Goal: Task Accomplishment & Management: Manage account settings

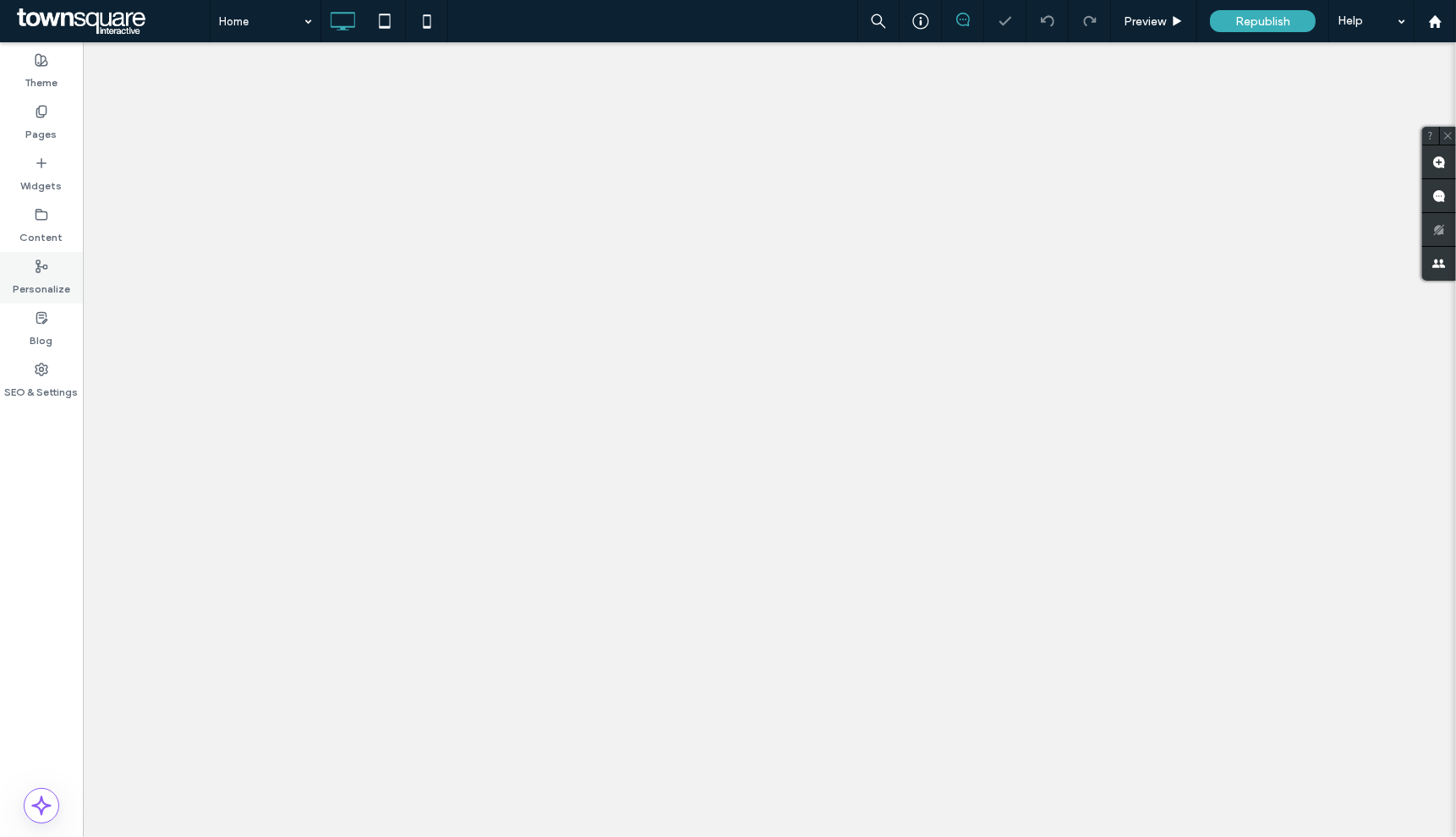
click at [57, 289] on label "Personalize" at bounding box center [41, 284] width 57 height 23
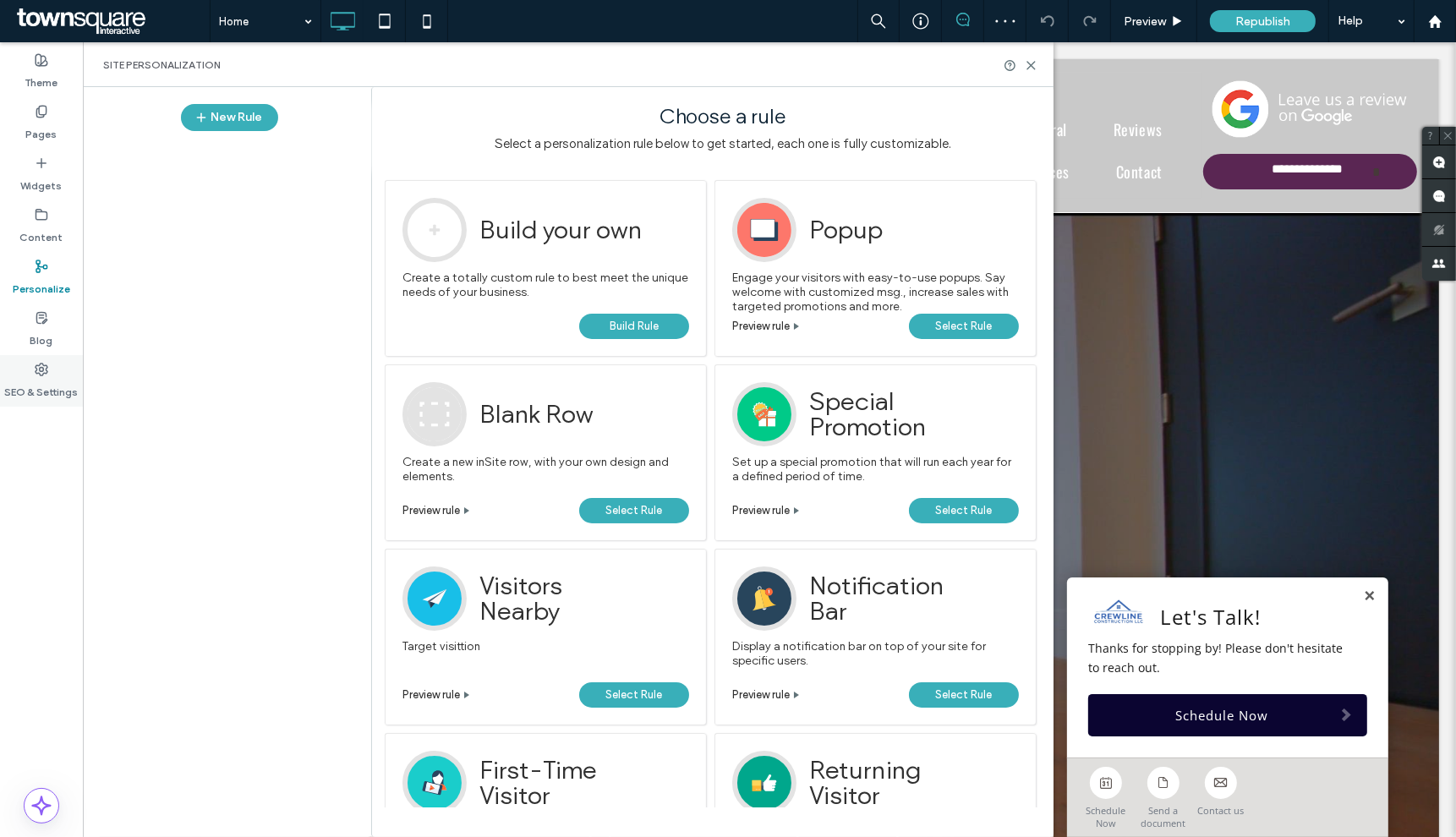
click at [38, 369] on icon at bounding box center [41, 369] width 13 height 13
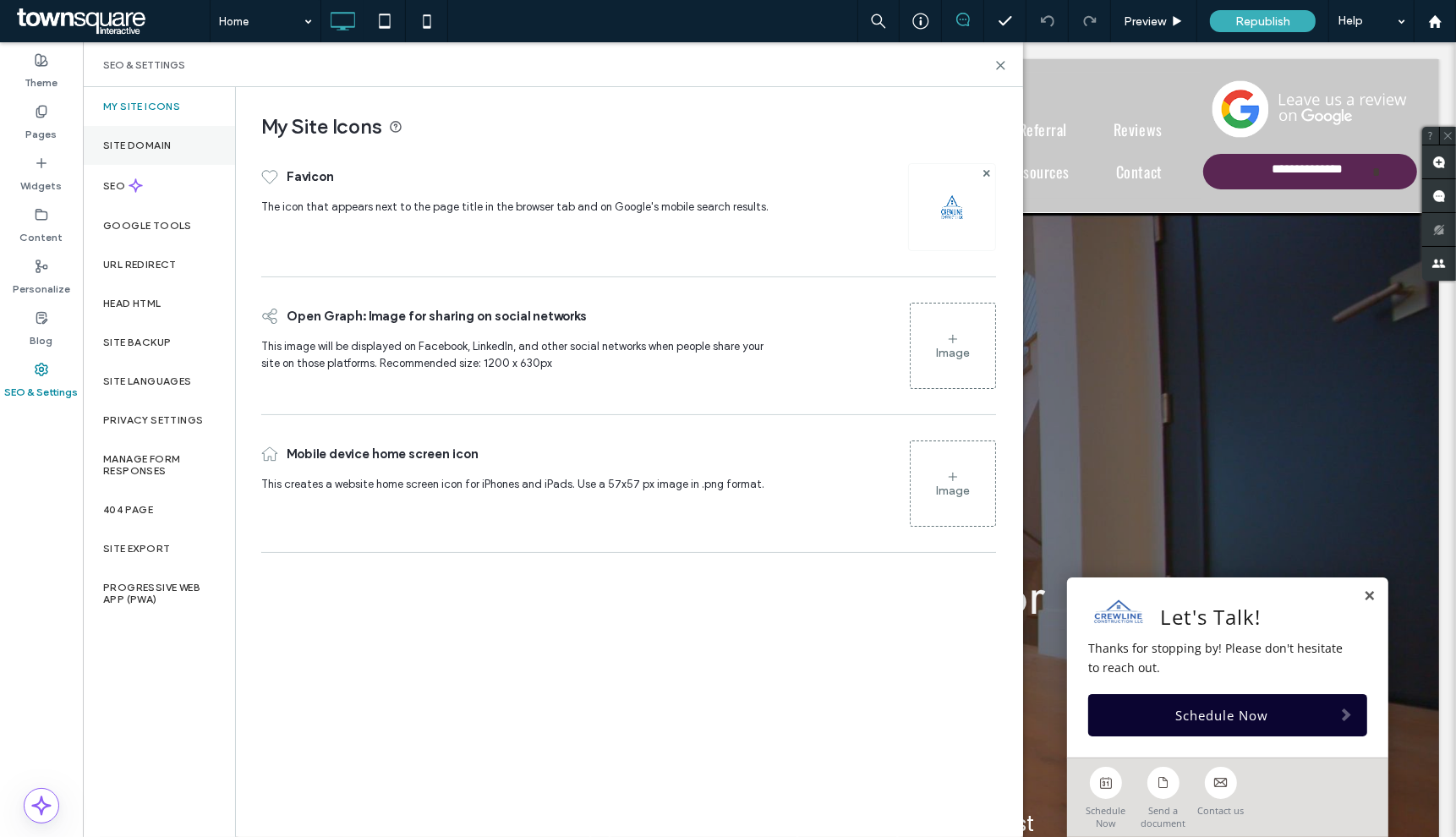
click at [158, 149] on label "Site Domain" at bounding box center [137, 145] width 68 height 12
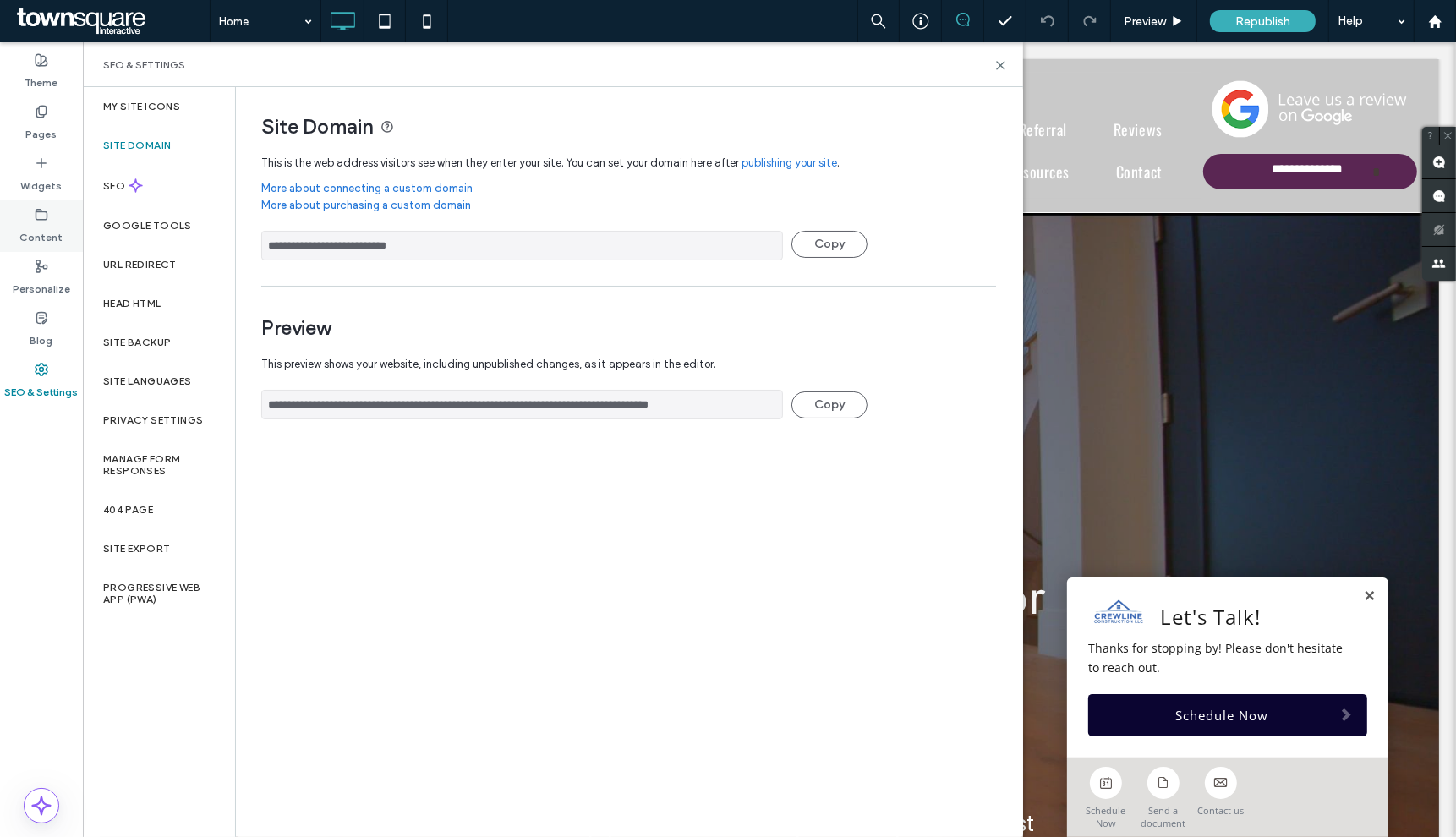
click at [53, 234] on label "Content" at bounding box center [42, 233] width 43 height 23
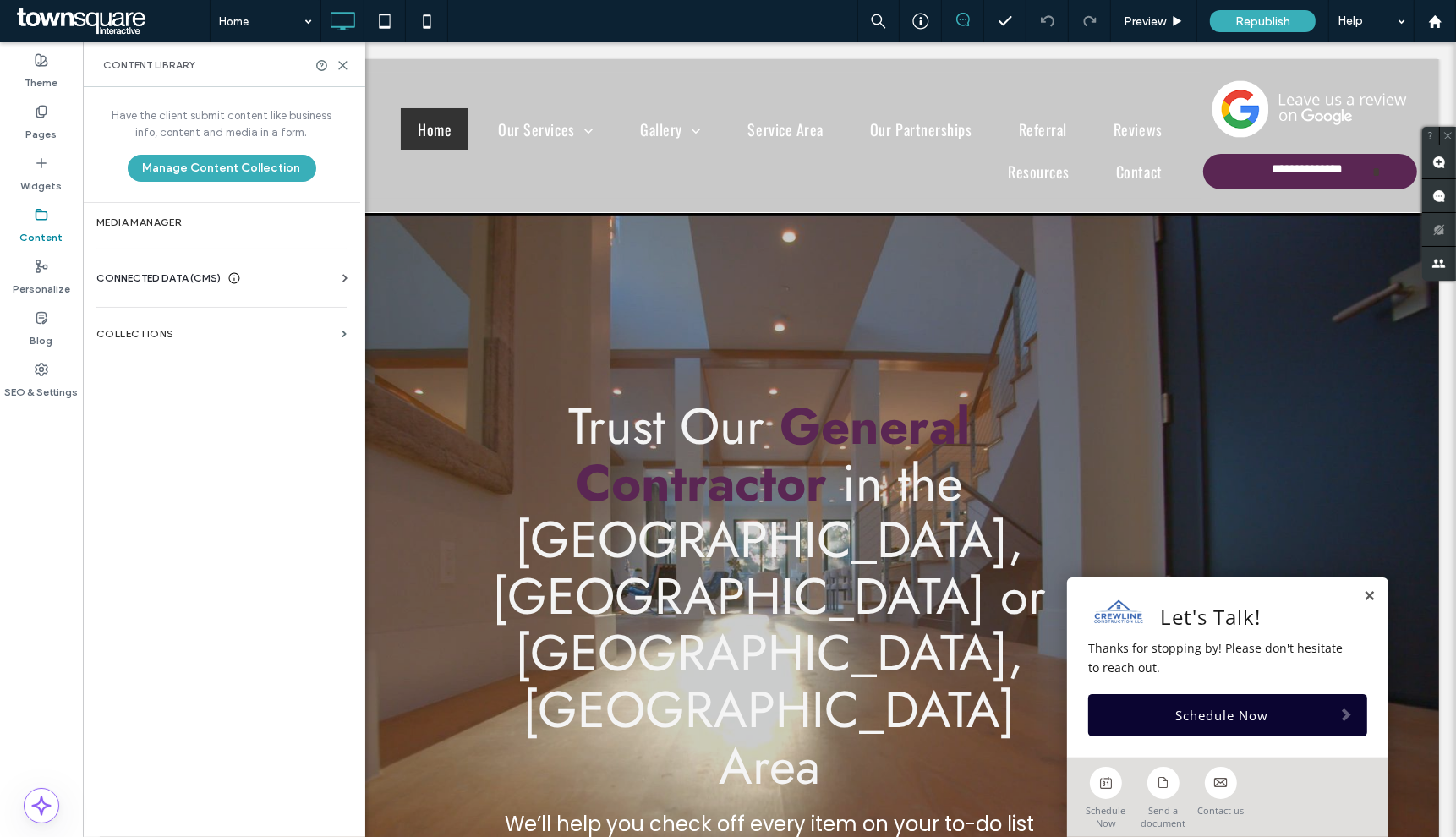
click at [233, 288] on div "Business Info Business Text Business Images Find and Replace" at bounding box center [225, 293] width 257 height 13
click at [187, 275] on span "CONNECTED DATA (CMS)" at bounding box center [159, 278] width 124 height 17
click at [211, 400] on label "Business Images" at bounding box center [224, 397] width 230 height 12
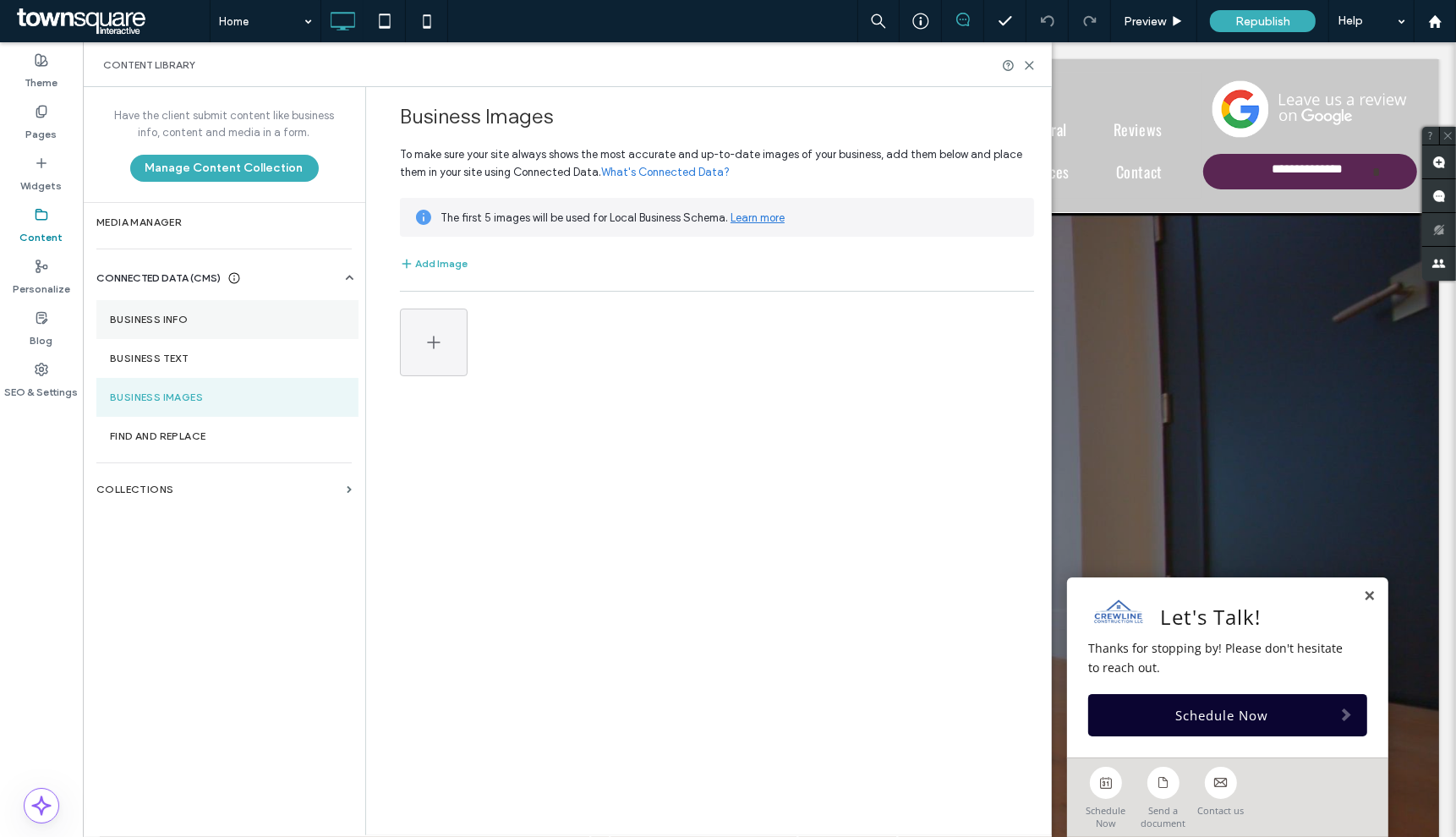
click at [238, 324] on label "Business Info" at bounding box center [227, 319] width 235 height 12
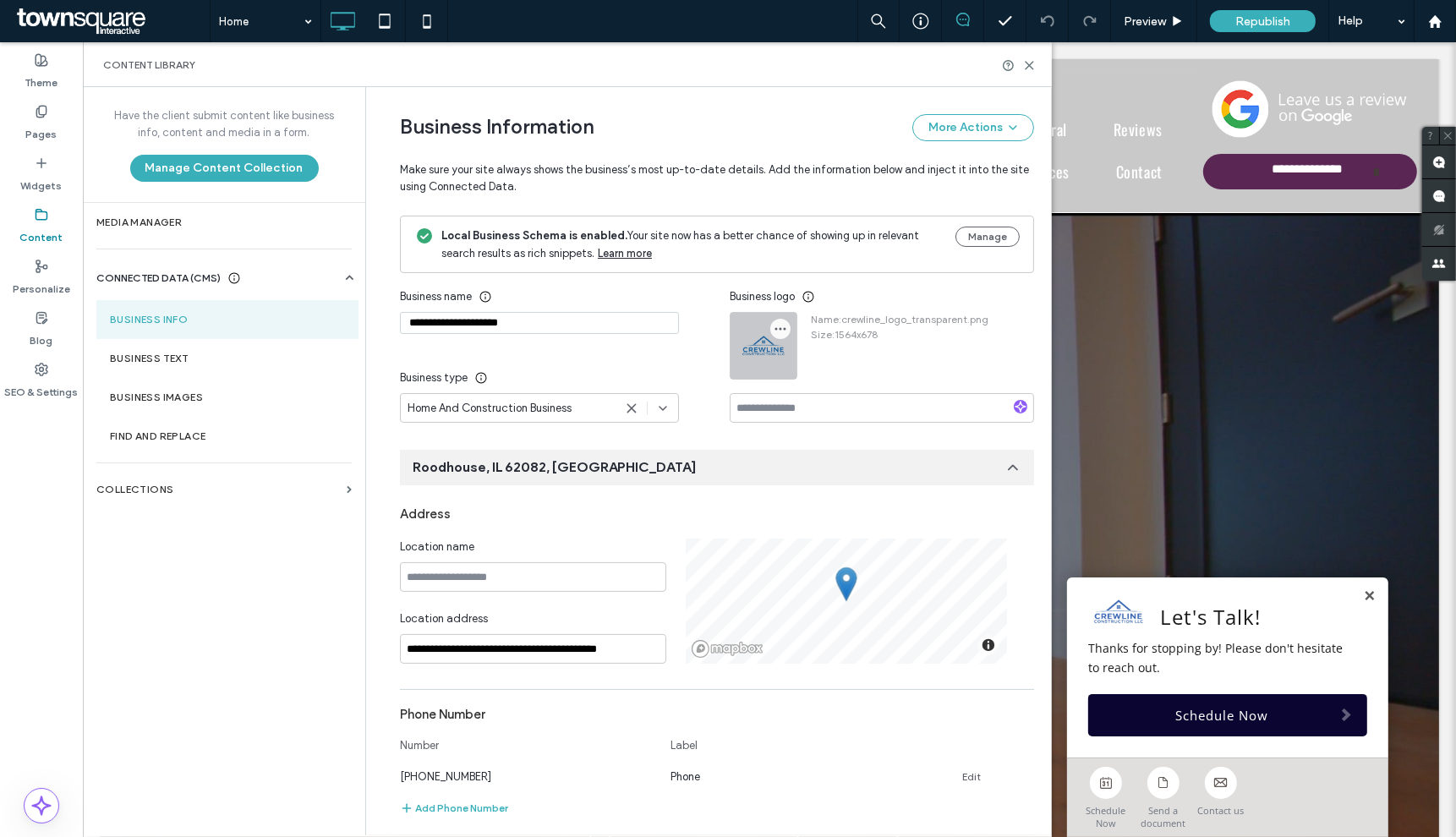
click at [774, 330] on icon "button" at bounding box center [780, 328] width 13 height 13
click at [911, 324] on span "Name : crewline_logo_transparent.png" at bounding box center [899, 319] width 177 height 15
click at [629, 360] on div "**********" at bounding box center [564, 352] width 330 height 141
click at [366, 477] on div "**********" at bounding box center [708, 461] width 685 height 748
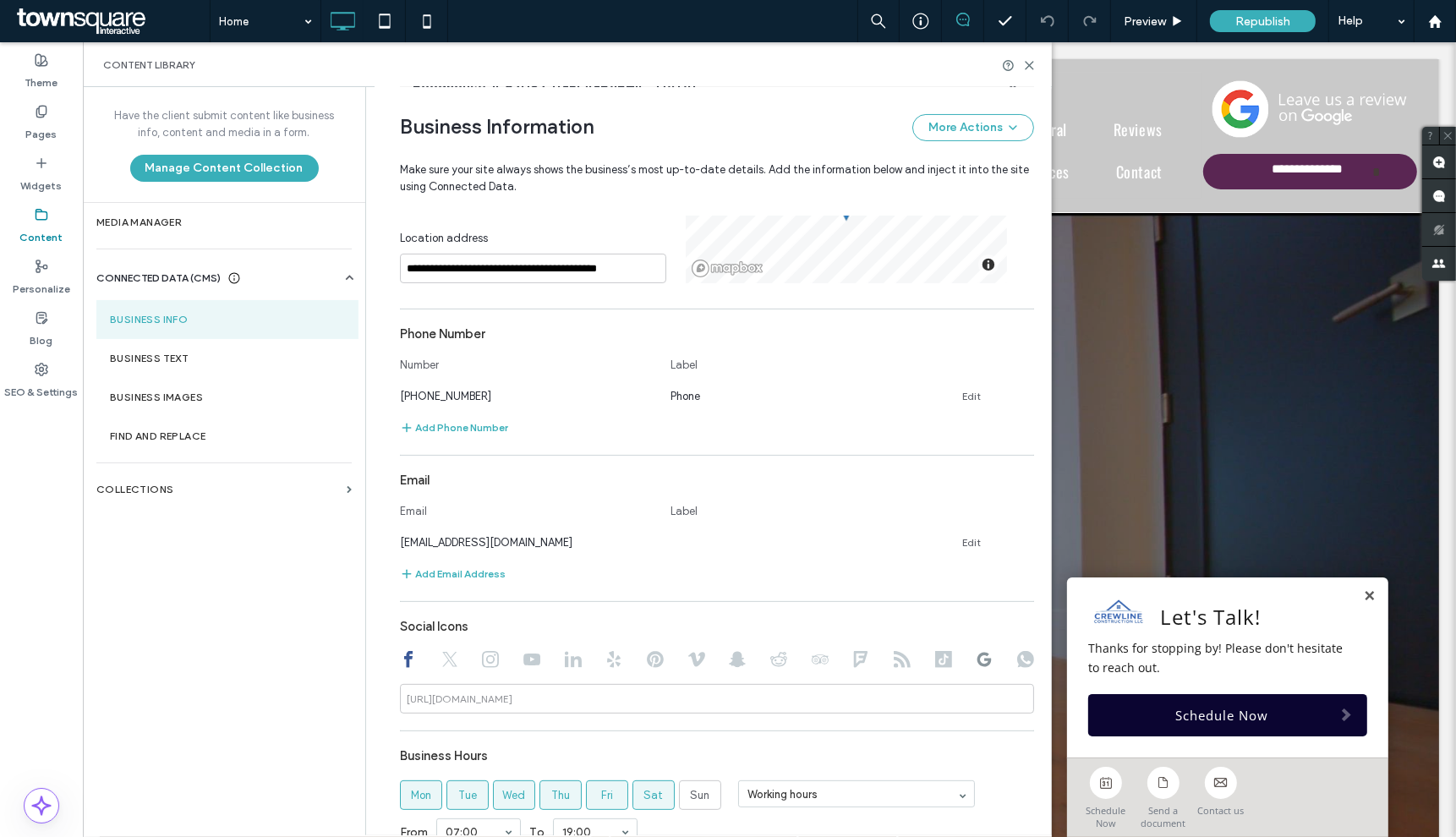
scroll to position [595, 0]
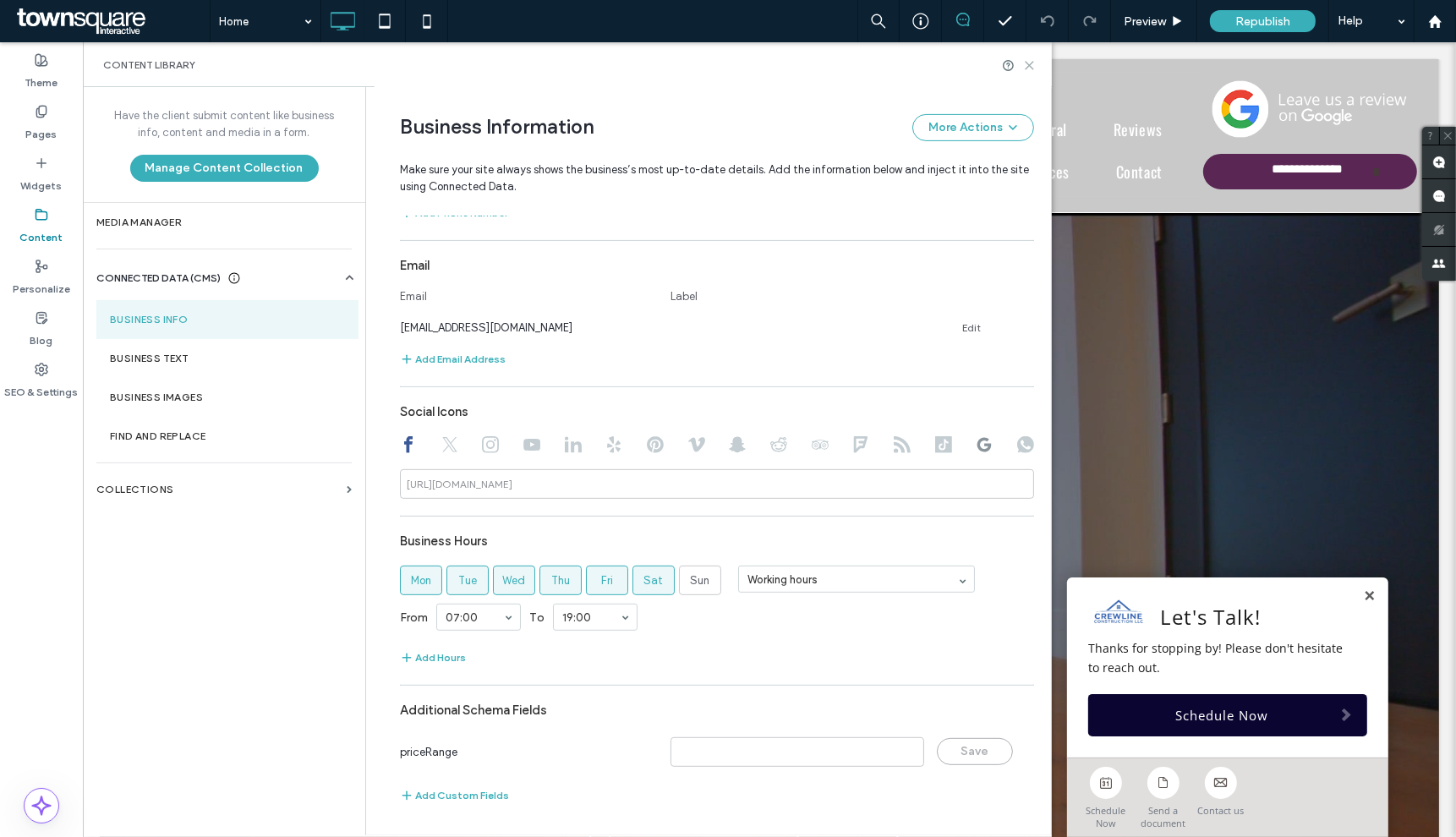
click at [1034, 60] on icon at bounding box center [1030, 66] width 13 height 13
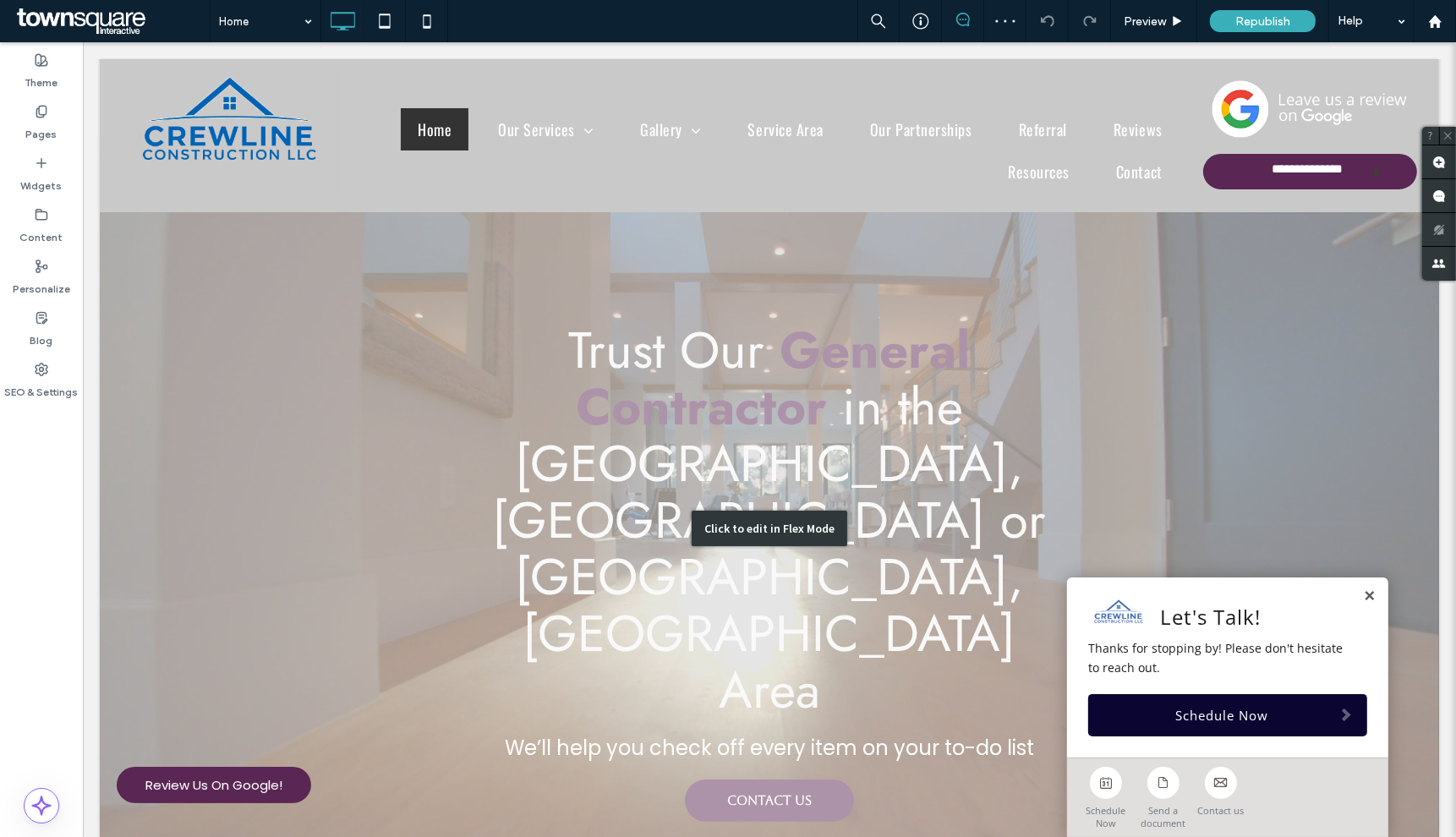
scroll to position [0, 0]
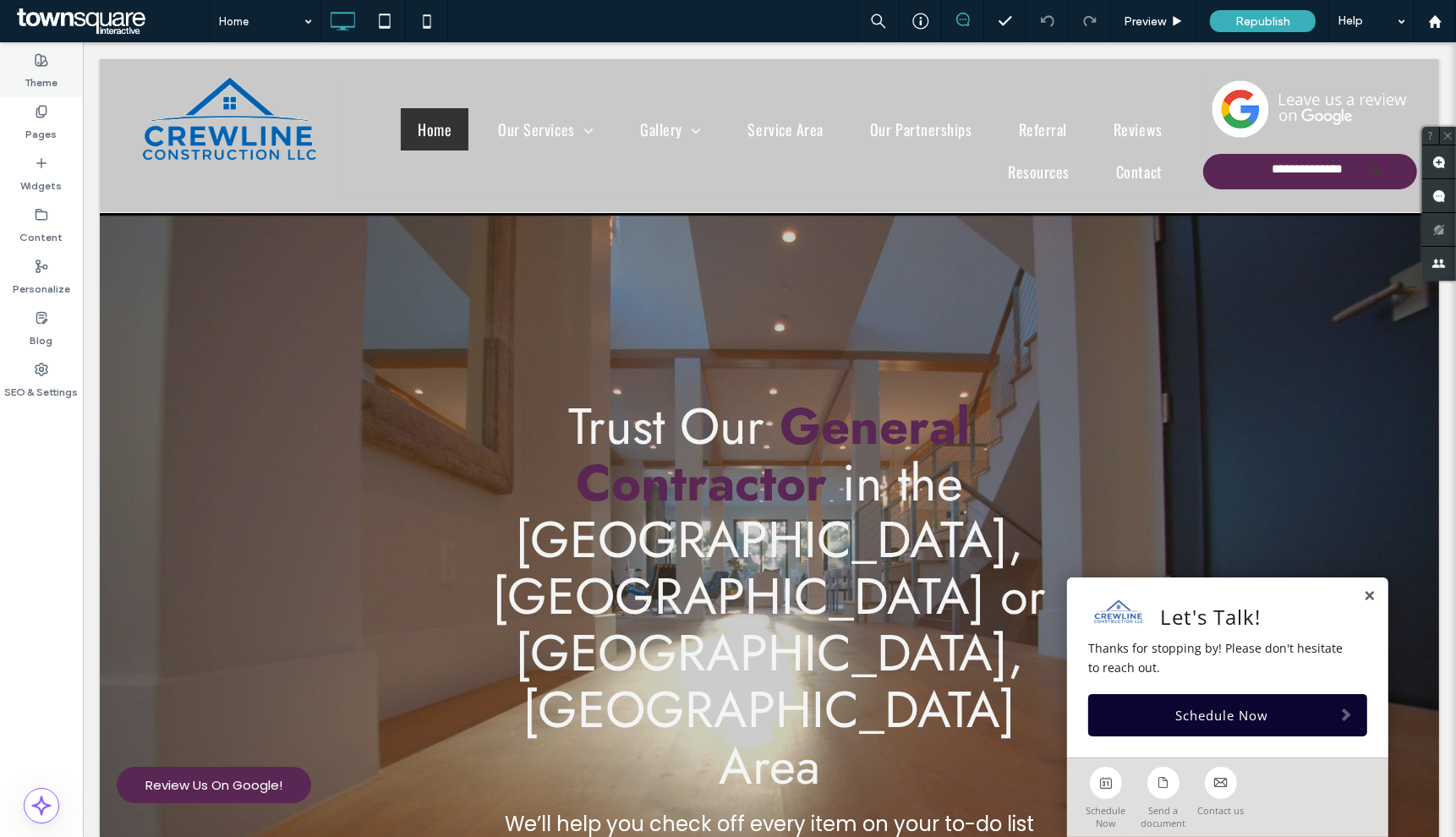
click at [44, 77] on label "Theme" at bounding box center [41, 78] width 33 height 23
